Goal: Task Accomplishment & Management: Use online tool/utility

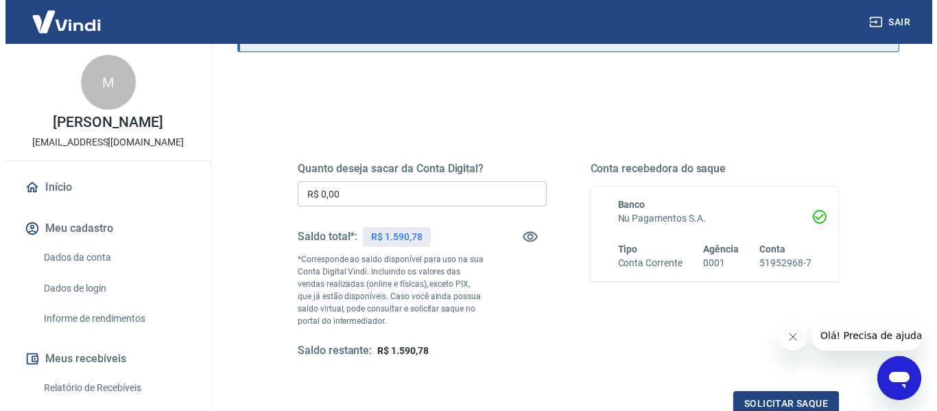
scroll to position [137, 0]
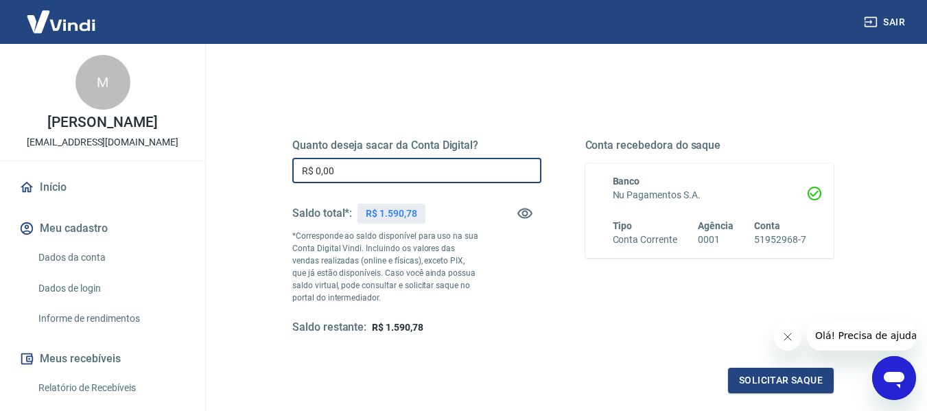
click at [416, 174] on input "R$ 0,00" at bounding box center [416, 170] width 249 height 25
type input "R$ 148,00"
click at [769, 371] on button "Solicitar saque" at bounding box center [781, 380] width 106 height 25
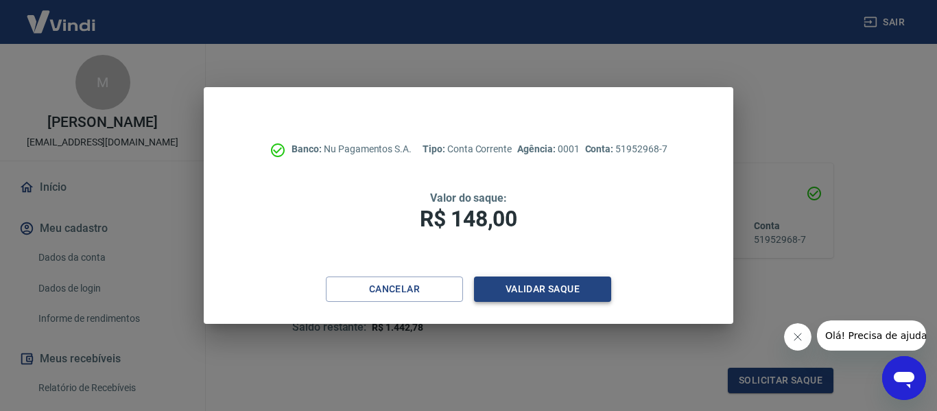
click at [584, 286] on button "Validar saque" at bounding box center [542, 288] width 137 height 25
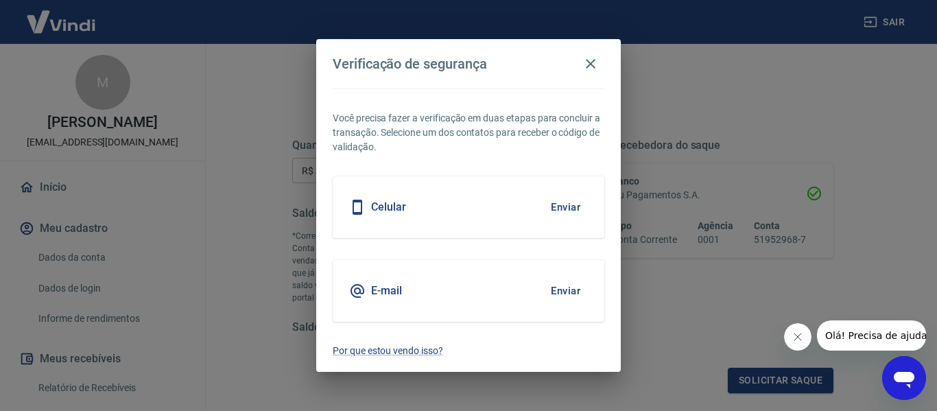
click at [567, 293] on button "Enviar" at bounding box center [565, 290] width 45 height 29
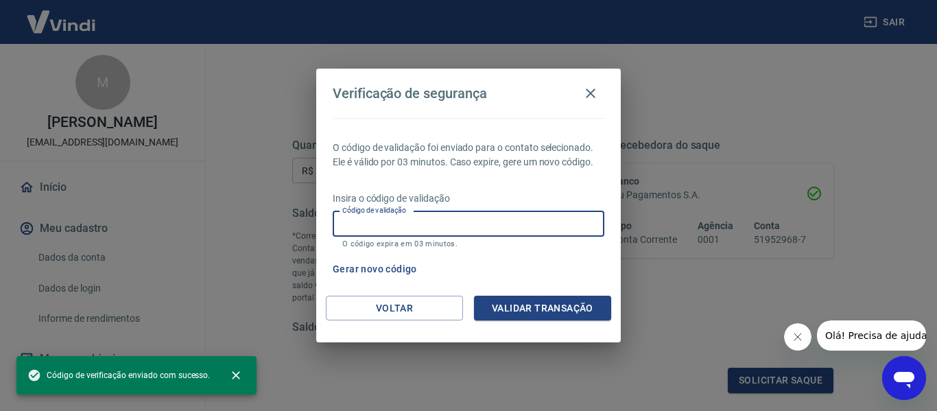
click at [434, 220] on input "Código de validação" at bounding box center [469, 223] width 272 height 25
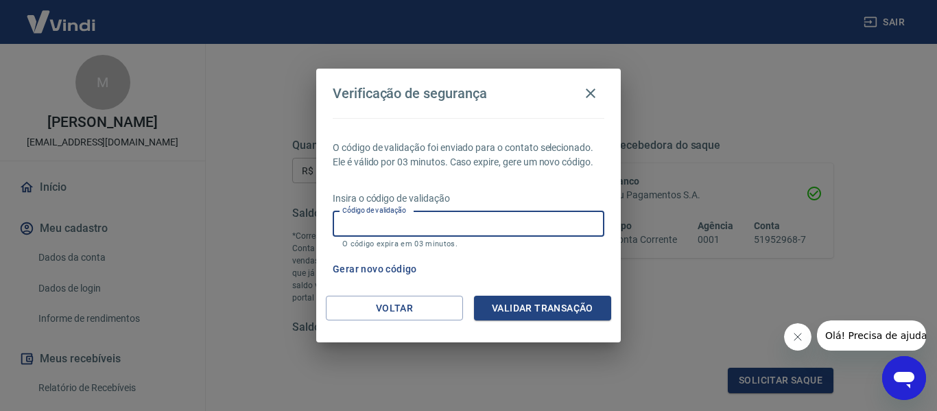
paste input "981003"
type input "981003"
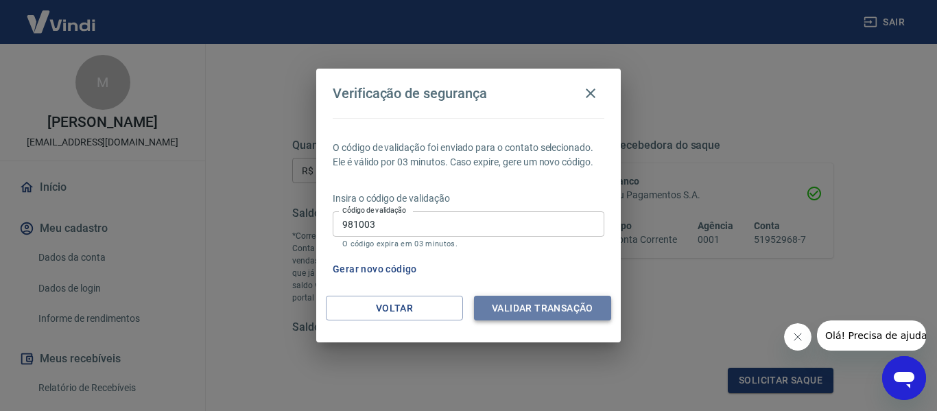
click at [554, 315] on button "Validar transação" at bounding box center [542, 308] width 137 height 25
